Goal: Navigation & Orientation: Find specific page/section

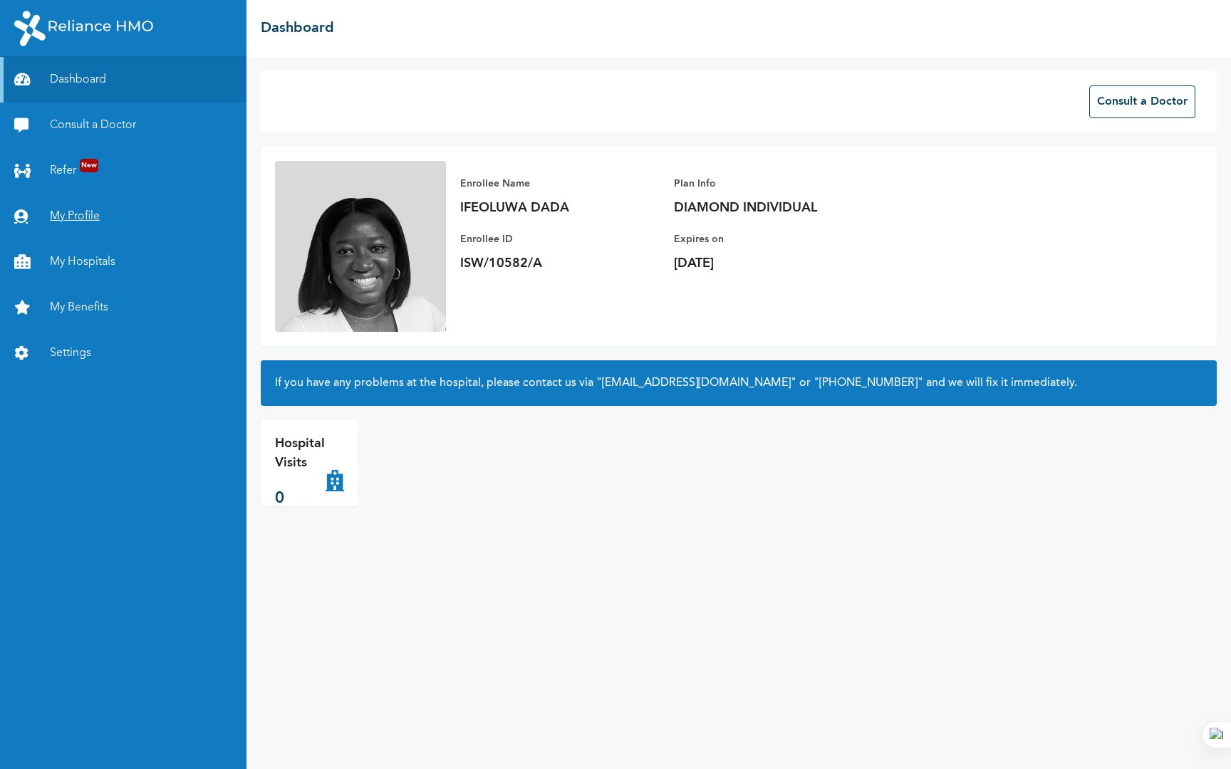
click at [66, 219] on link "My Profile" at bounding box center [123, 217] width 246 height 46
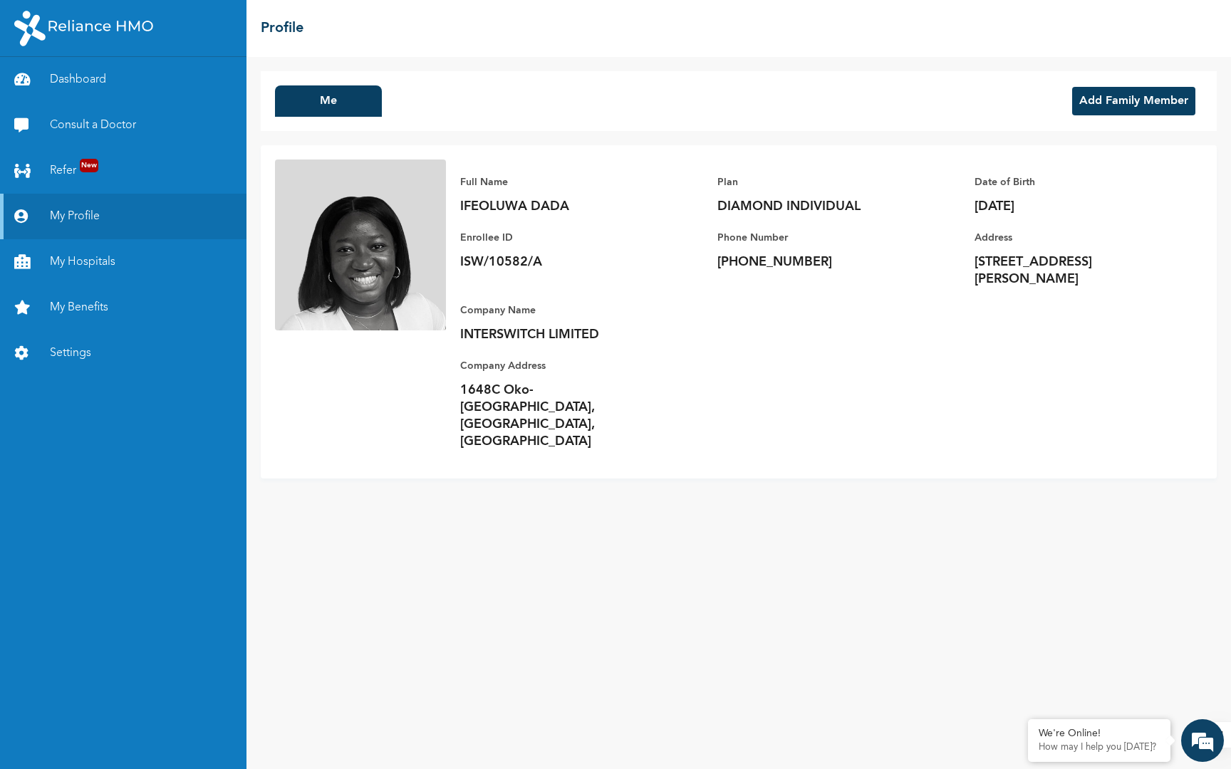
click at [1135, 94] on button "Add Family Member" at bounding box center [1133, 101] width 123 height 28
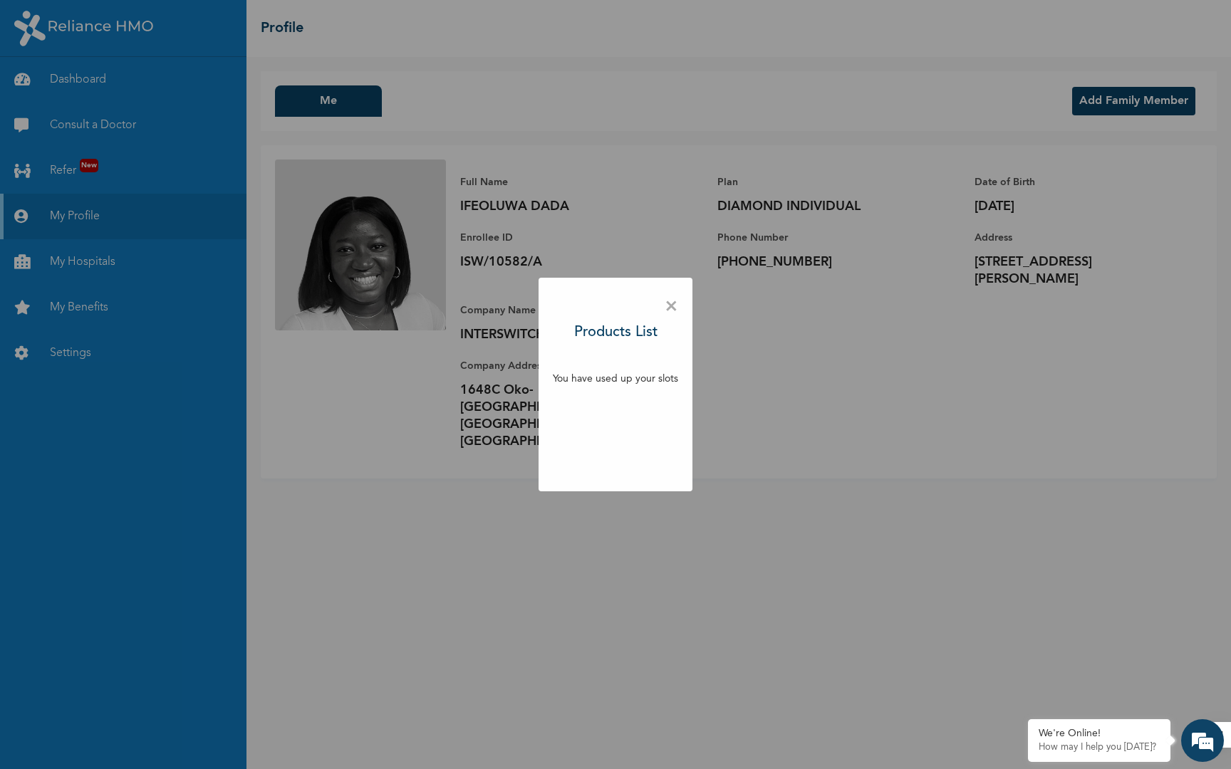
click at [677, 304] on span "×" at bounding box center [672, 307] width 14 height 30
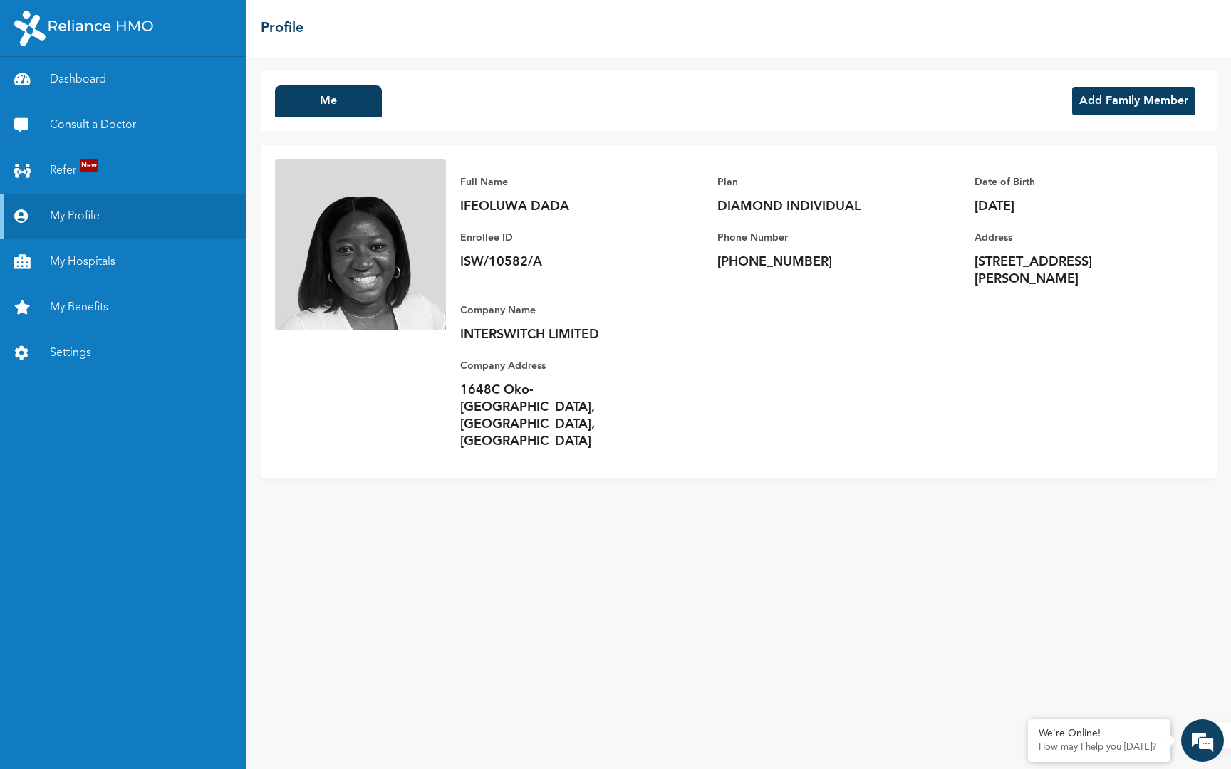
click at [109, 261] on link "My Hospitals" at bounding box center [123, 262] width 246 height 46
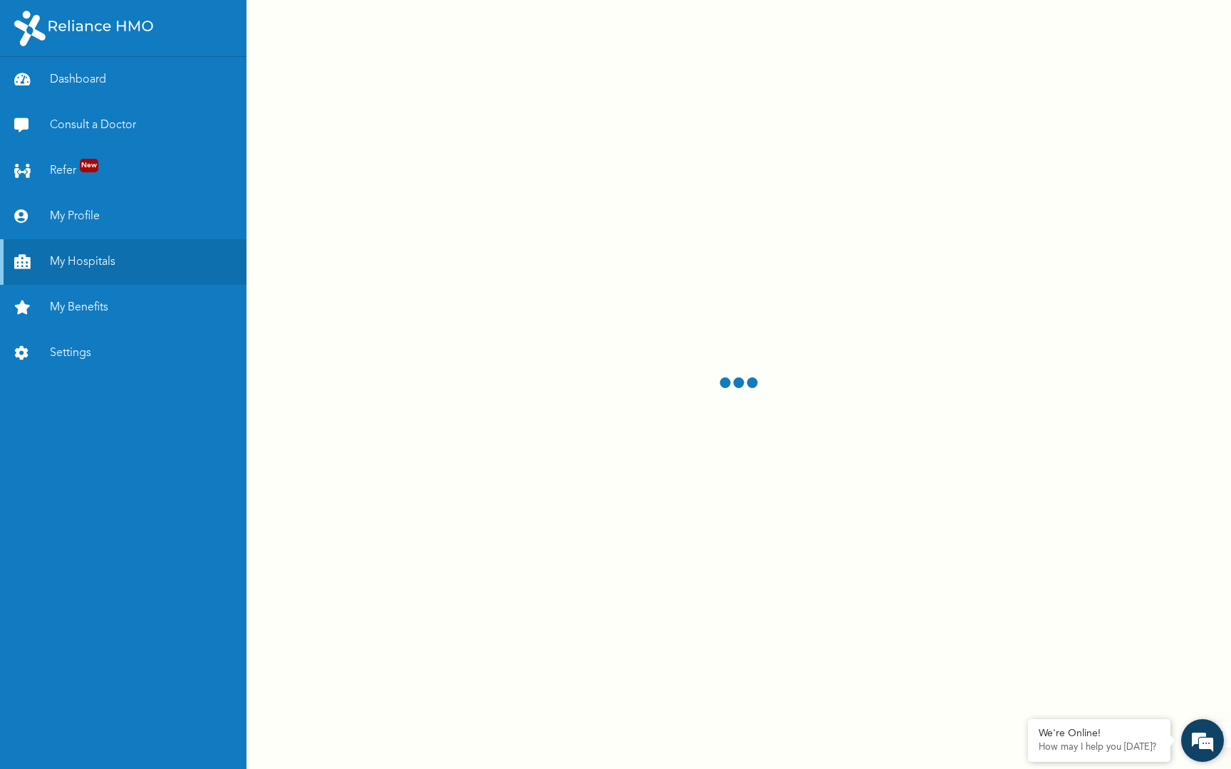
click at [1186, 739] on em at bounding box center [1202, 741] width 38 height 38
click at [1211, 735] on em at bounding box center [1202, 741] width 38 height 38
